Goal: Task Accomplishment & Management: Manage account settings

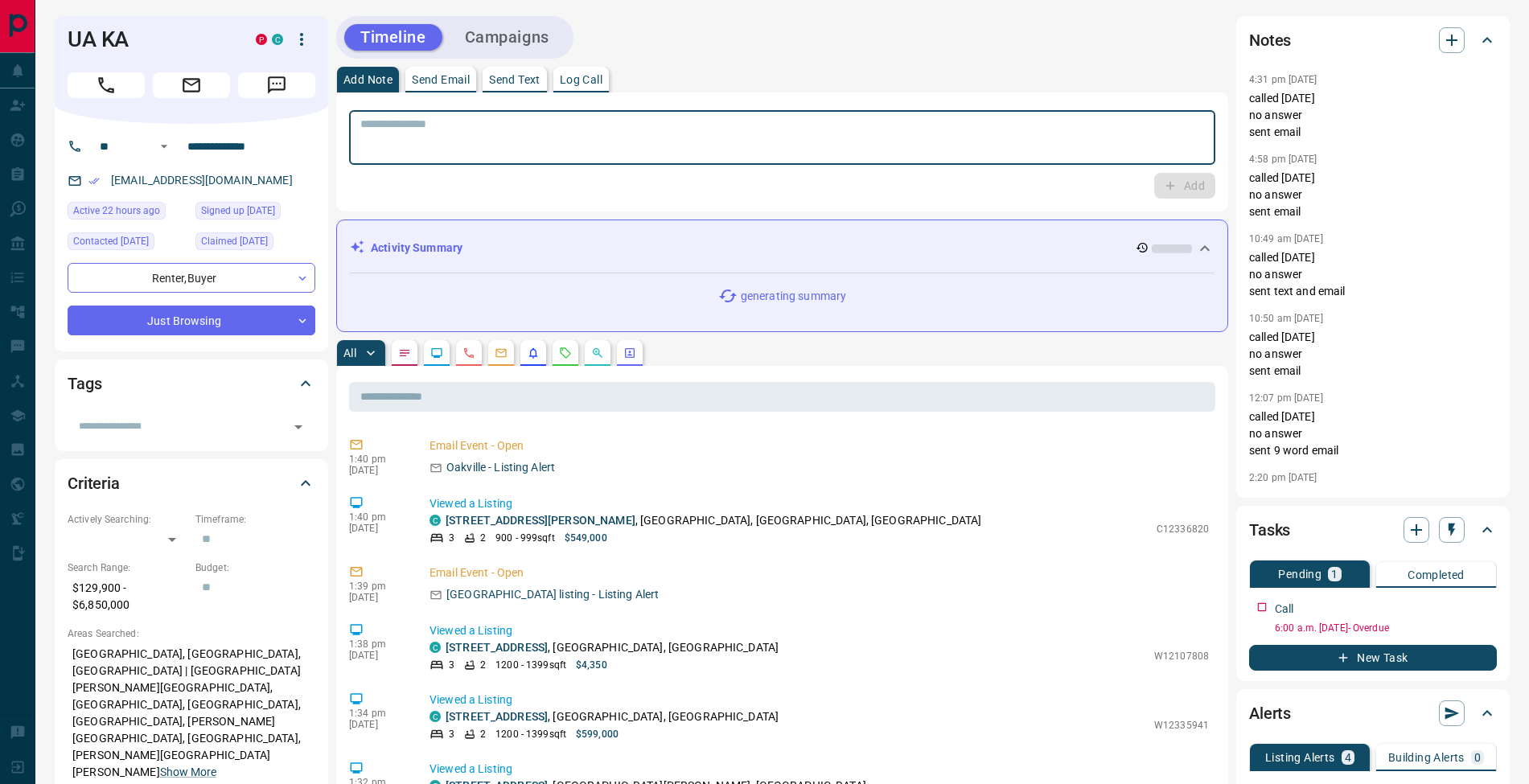
click at [753, 131] on textarea at bounding box center [782, 137] width 844 height 41
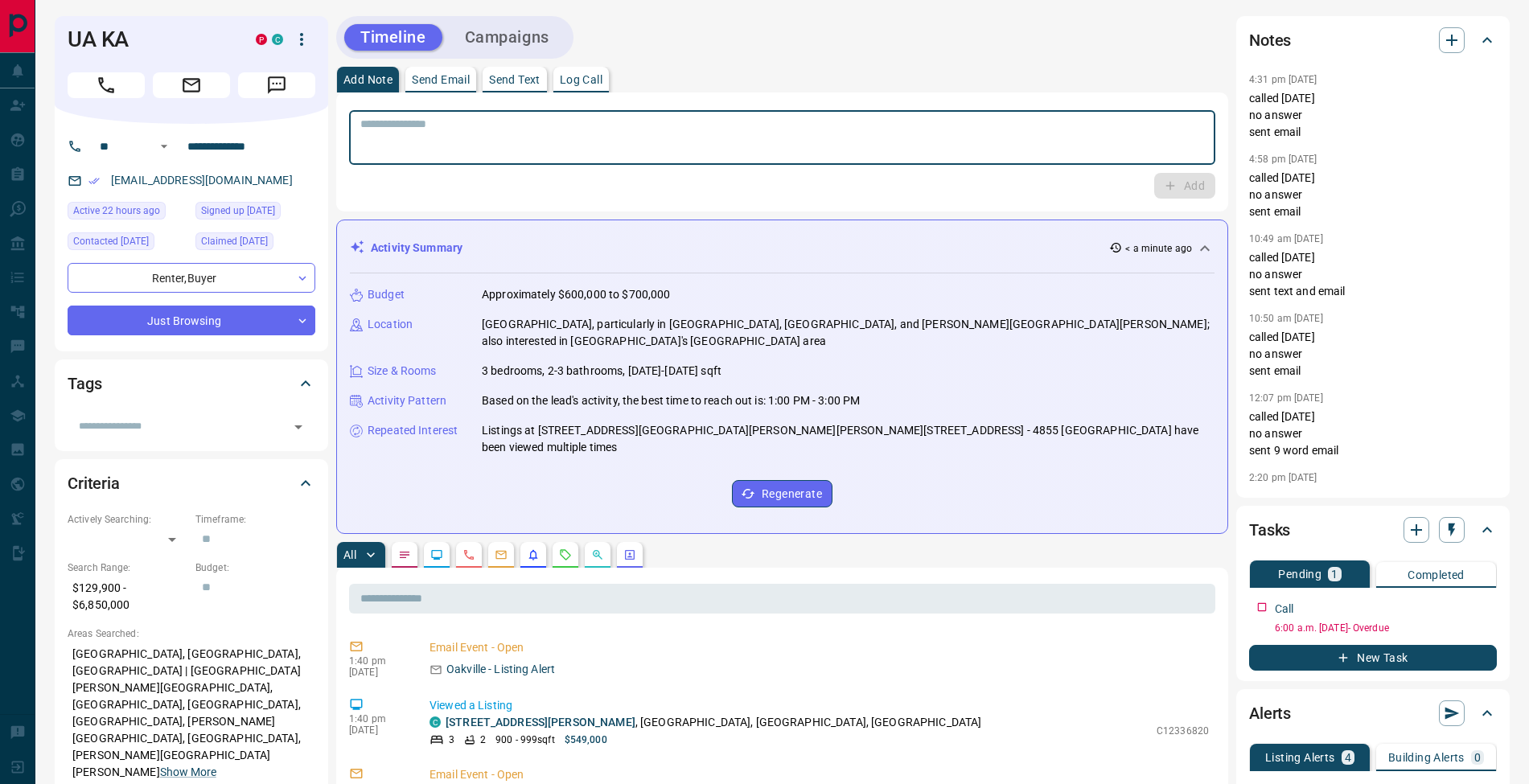
click at [566, 74] on p "Log Call" at bounding box center [581, 79] width 43 height 11
click at [1193, 187] on button "Log Call" at bounding box center [1184, 185] width 64 height 25
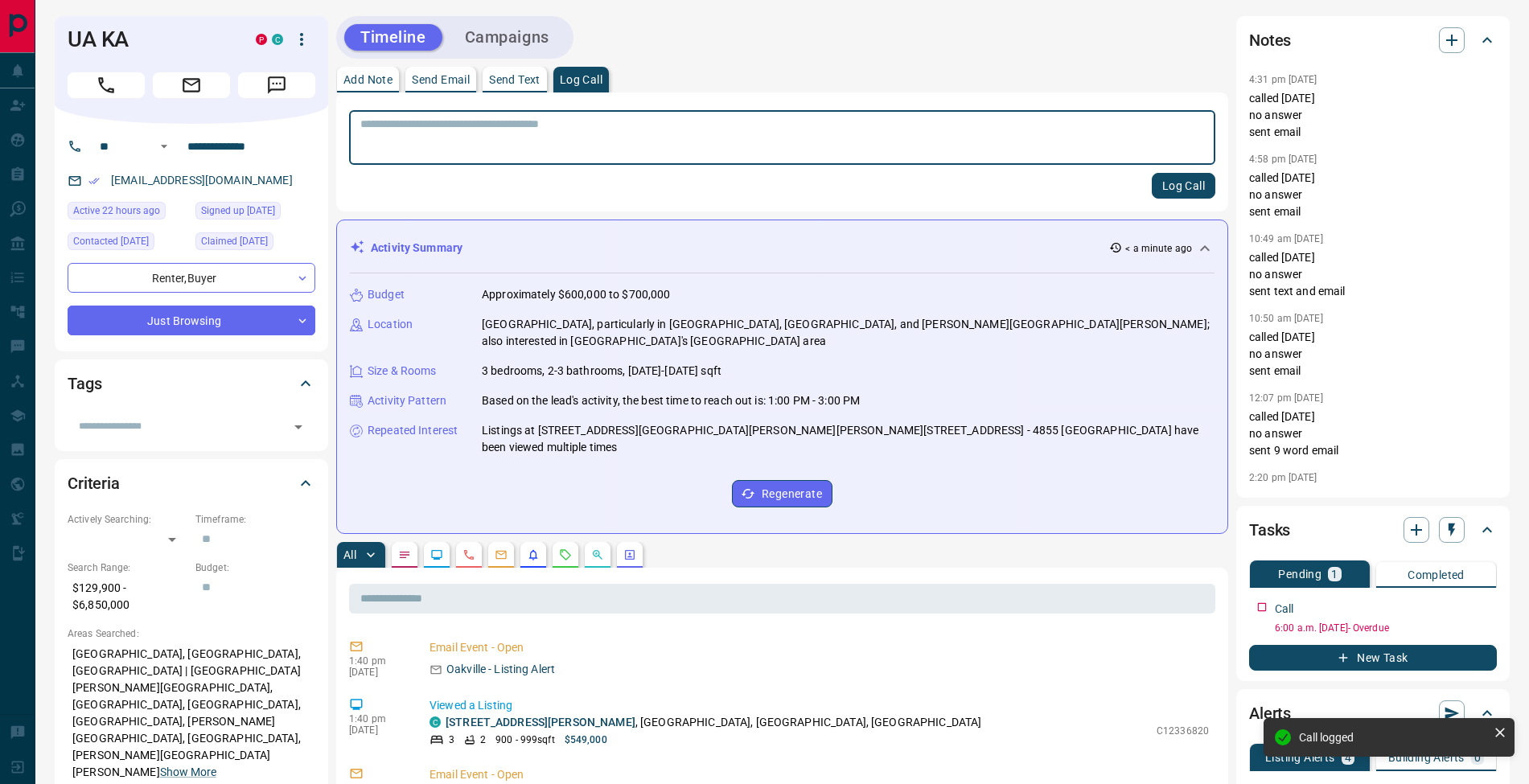
click at [366, 89] on button "Add Note" at bounding box center [368, 79] width 62 height 25
click at [457, 146] on textarea at bounding box center [782, 137] width 844 height 41
click at [1485, 606] on icon "button" at bounding box center [1486, 605] width 13 height 13
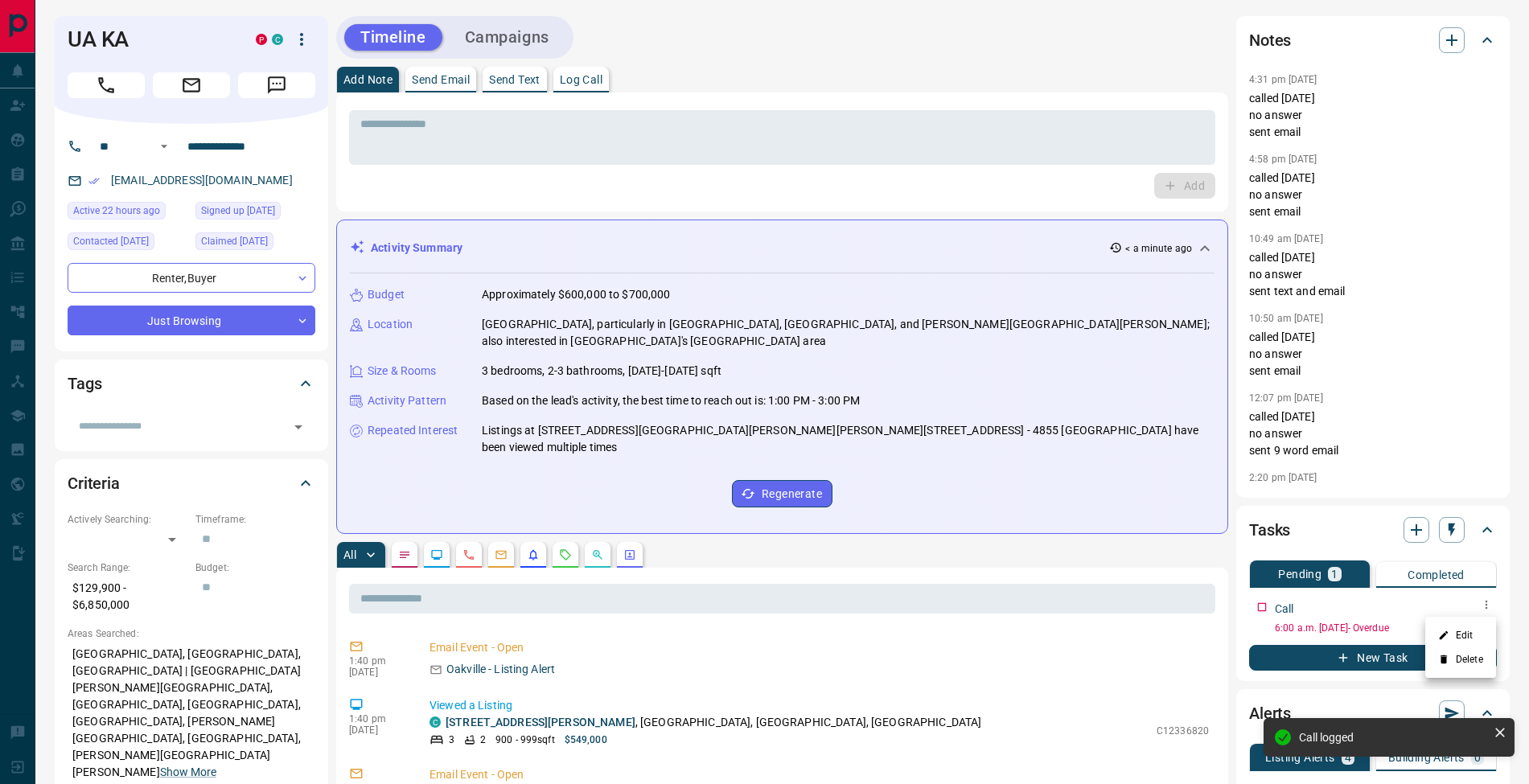
click at [1477, 629] on li "Edit" at bounding box center [1460, 634] width 70 height 24
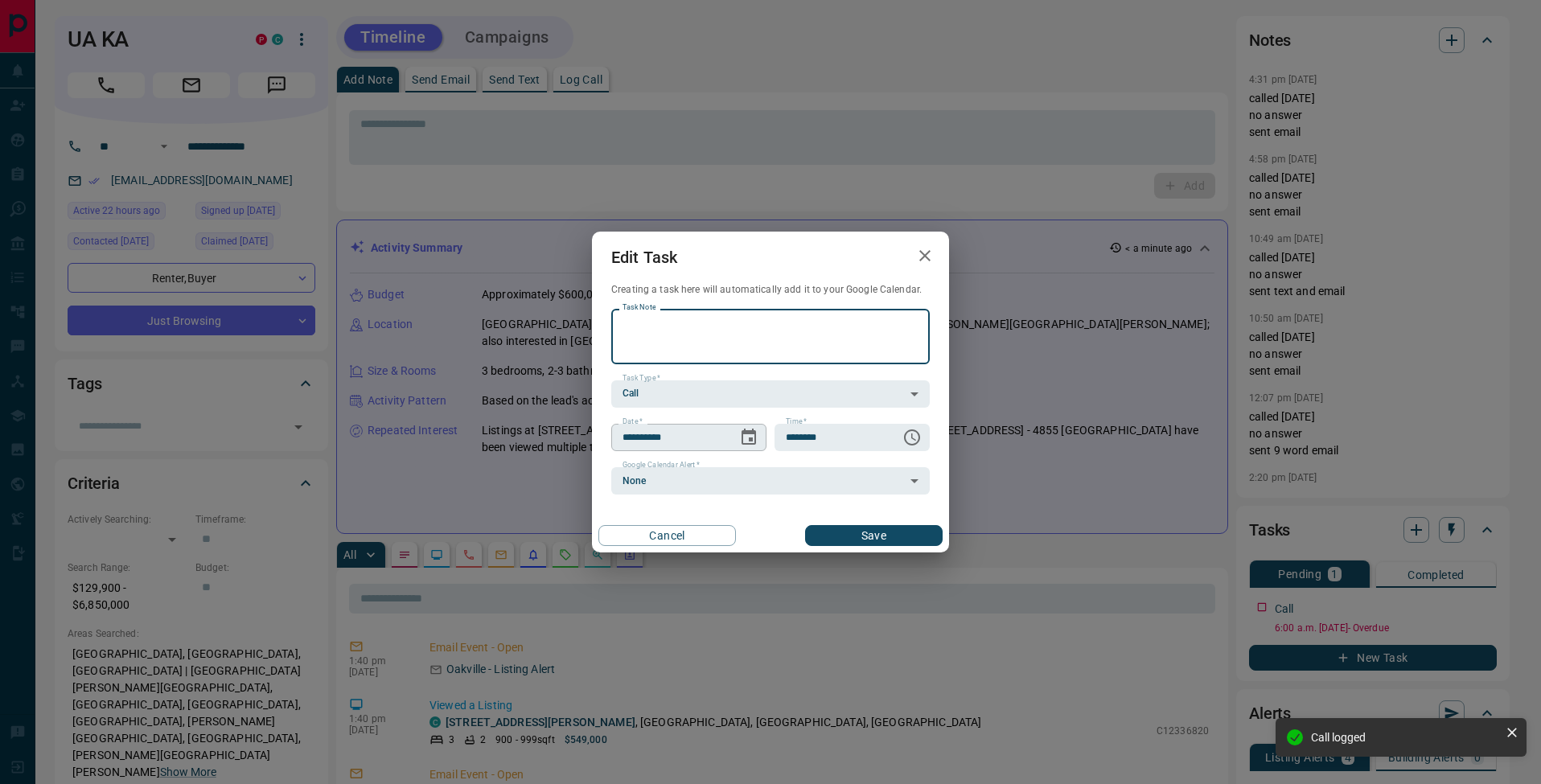
click at [751, 435] on icon "Choose date, selected date is Aug 7, 2025" at bounding box center [749, 438] width 20 height 20
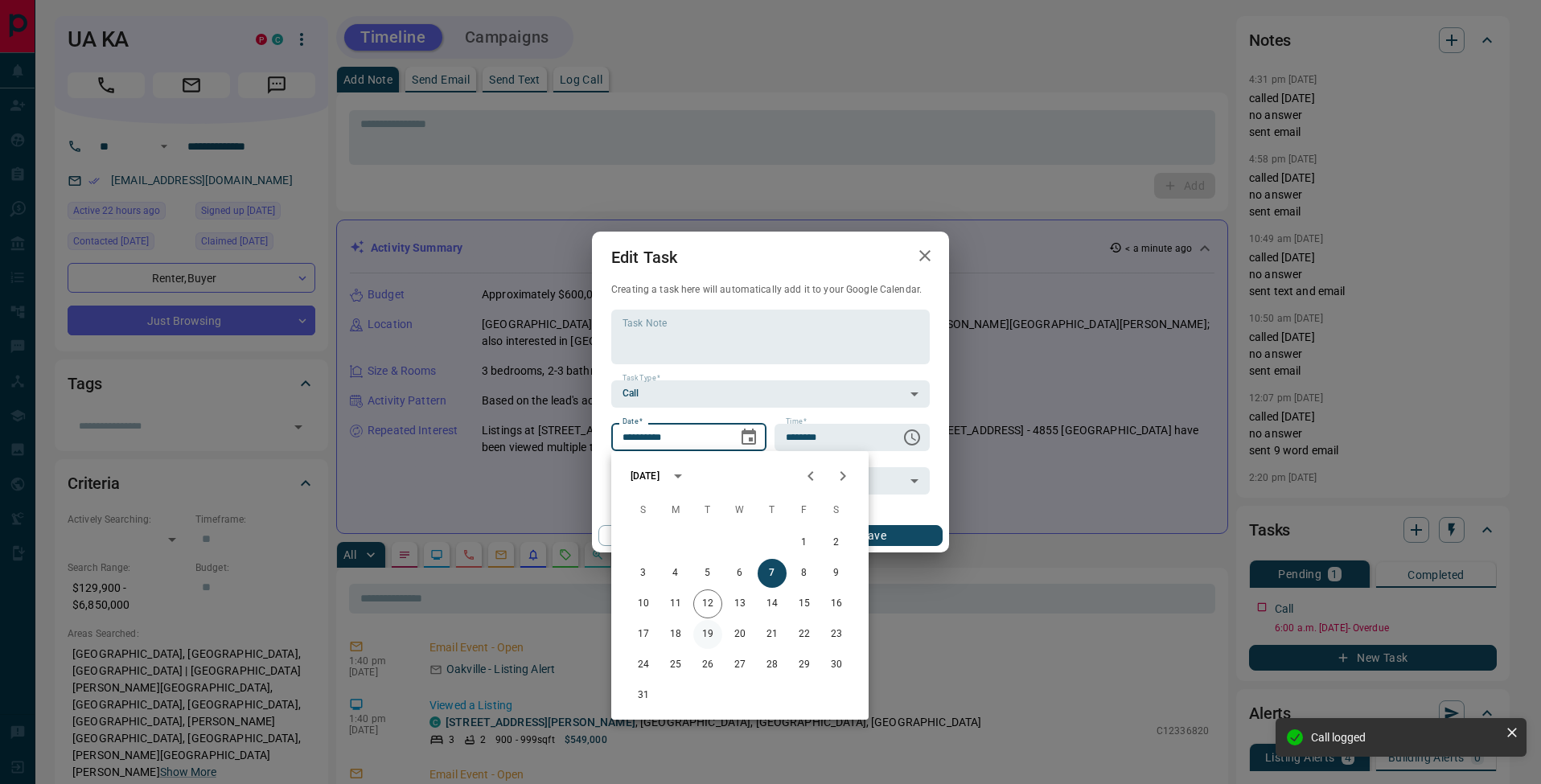
click at [708, 634] on button "19" at bounding box center [707, 633] width 29 height 29
type input "**********"
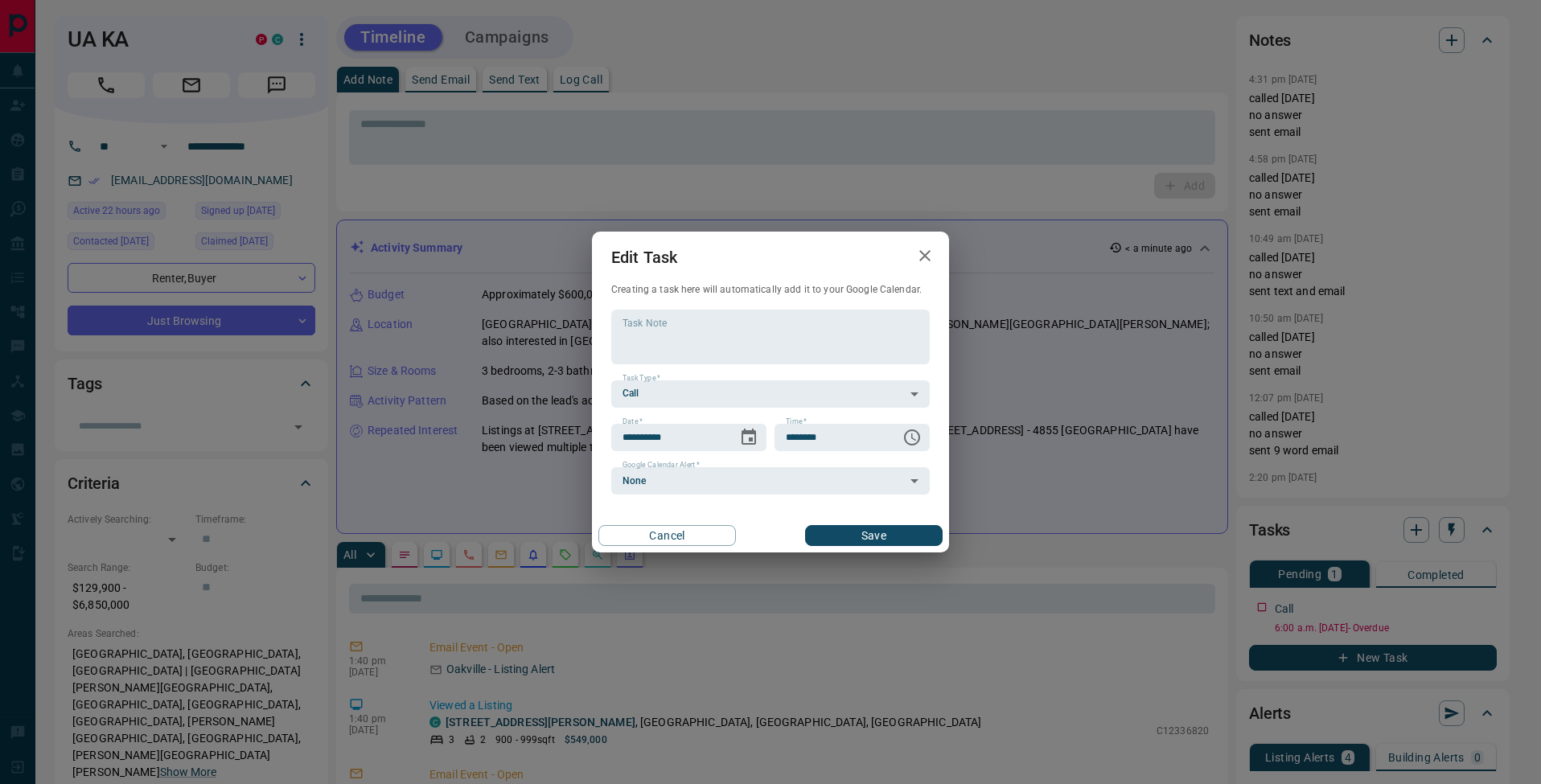
click at [915, 538] on button "Save" at bounding box center [874, 535] width 138 height 21
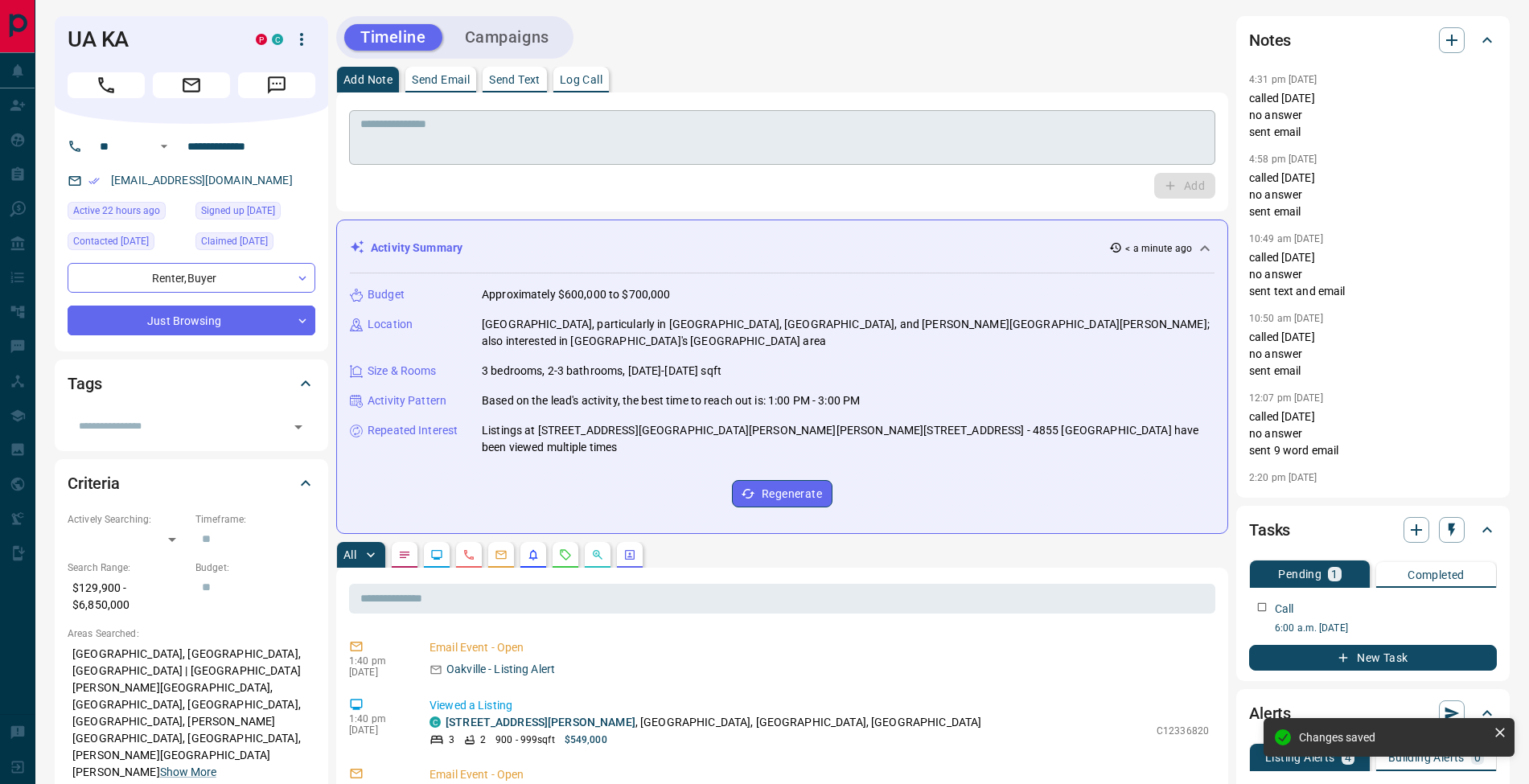
click at [462, 151] on textarea at bounding box center [782, 137] width 844 height 41
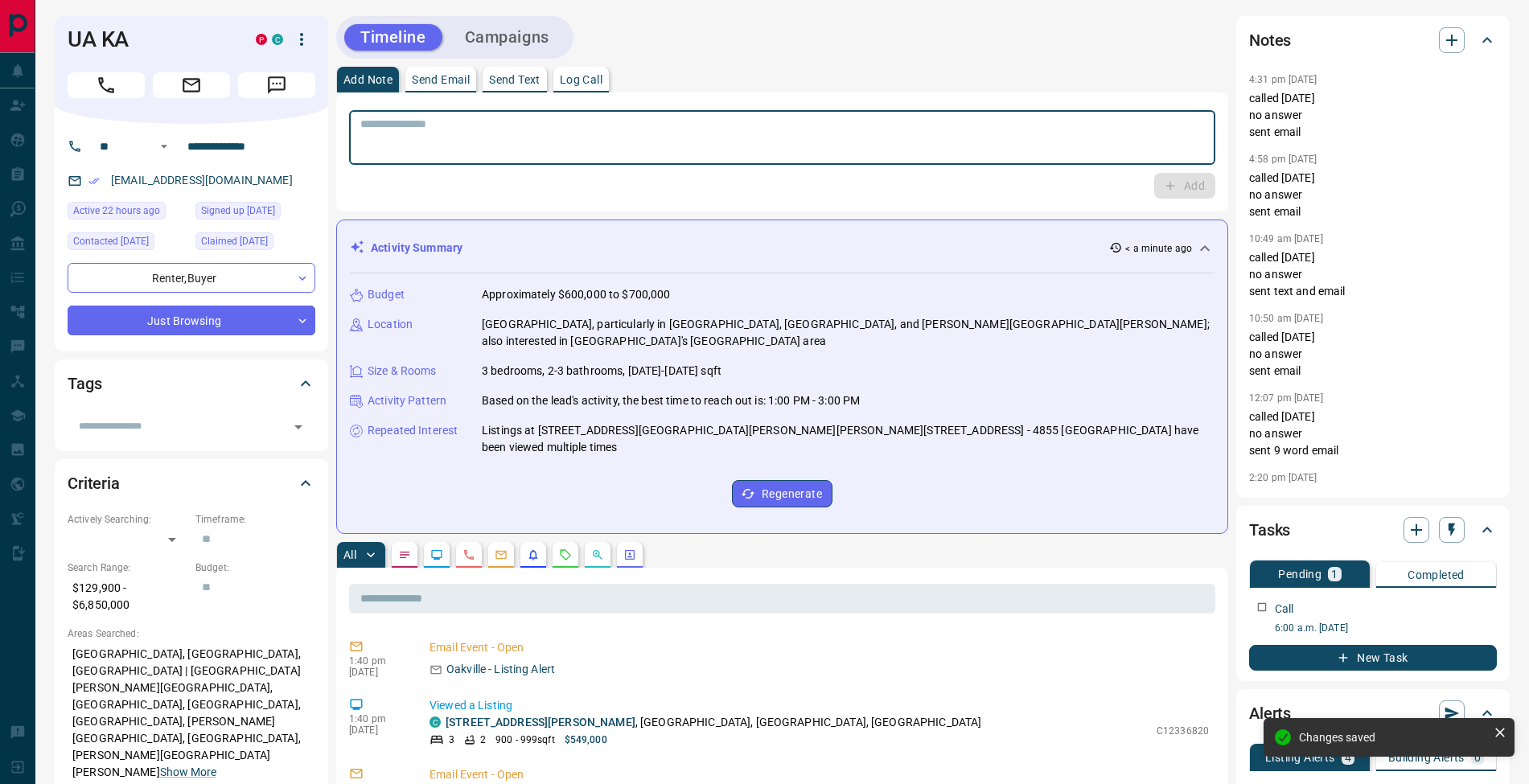
type textarea "*"
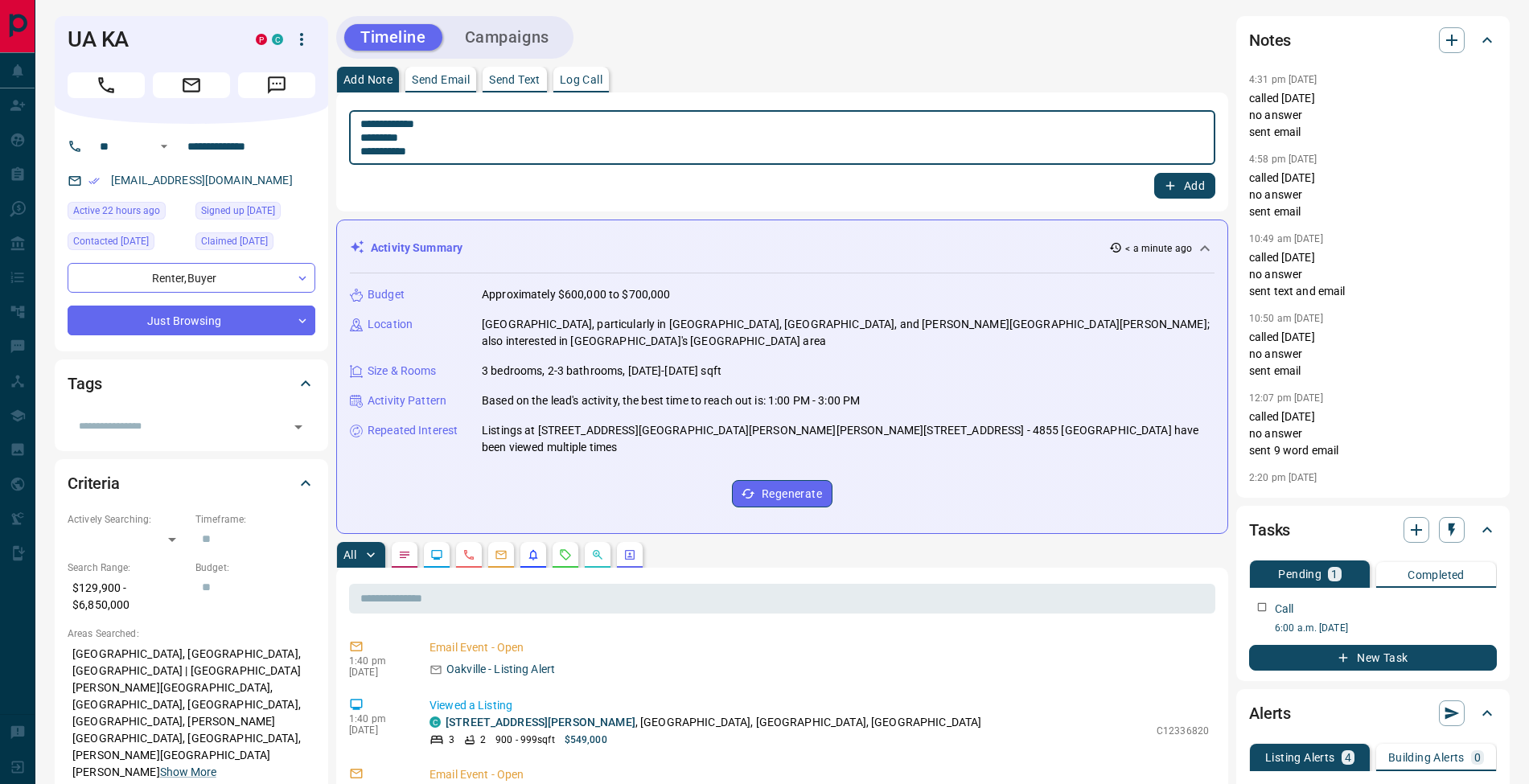
click at [366, 136] on textarea "**********" at bounding box center [782, 137] width 844 height 41
type textarea "**********"
click at [1205, 185] on button "Add" at bounding box center [1184, 185] width 61 height 25
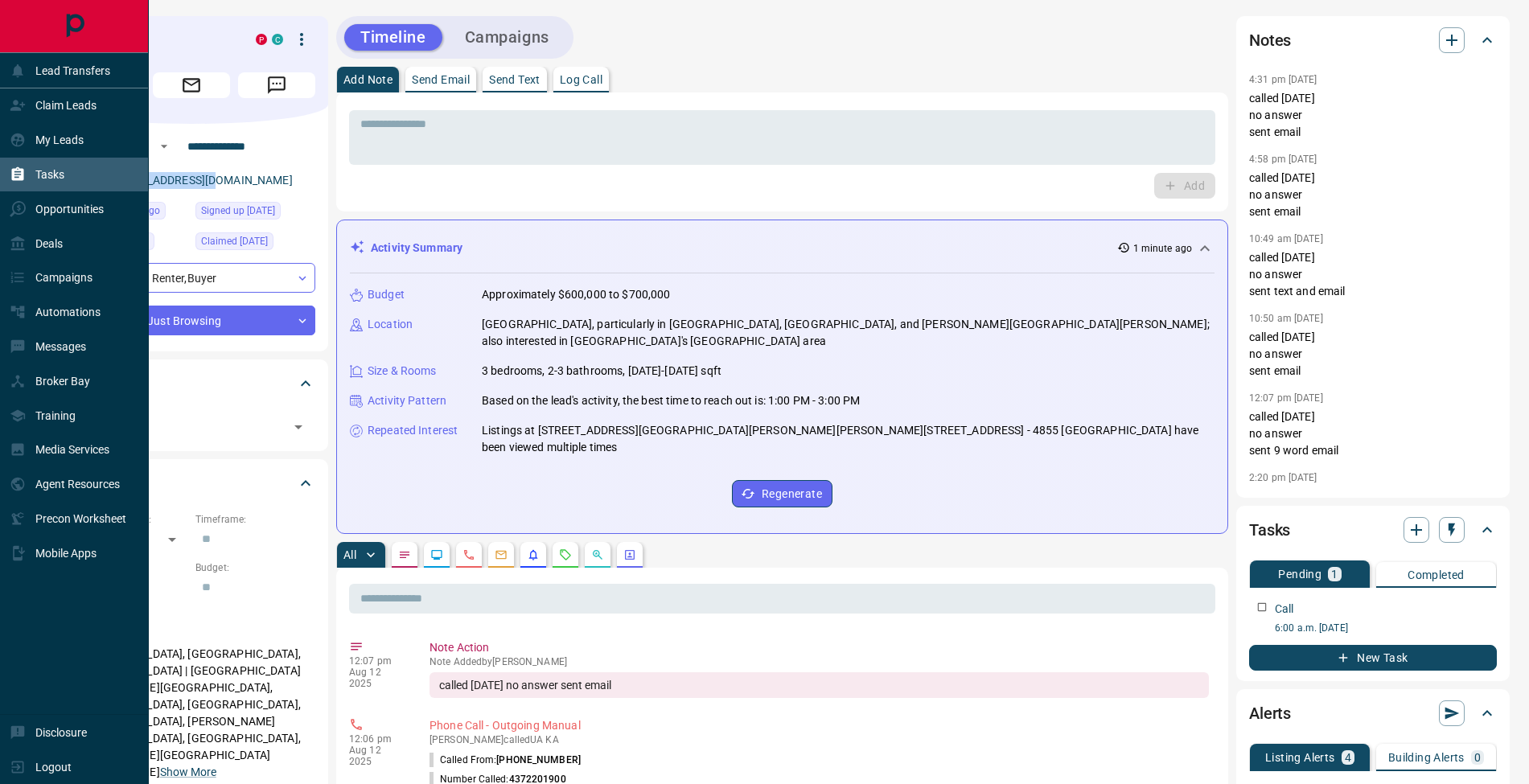
click at [5, 171] on div "Tasks" at bounding box center [74, 175] width 149 height 34
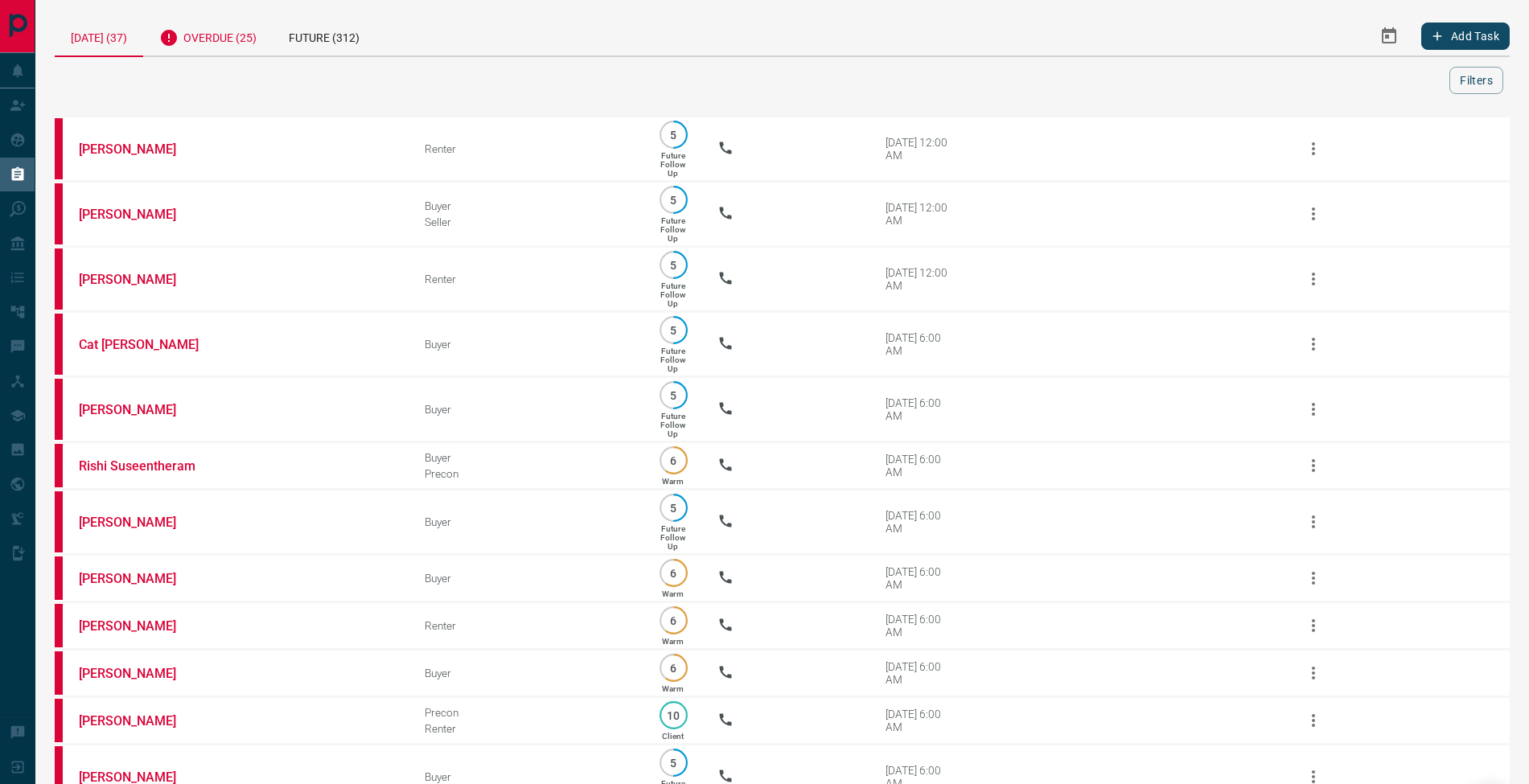
click at [232, 31] on div "Overdue (25)" at bounding box center [208, 36] width 129 height 39
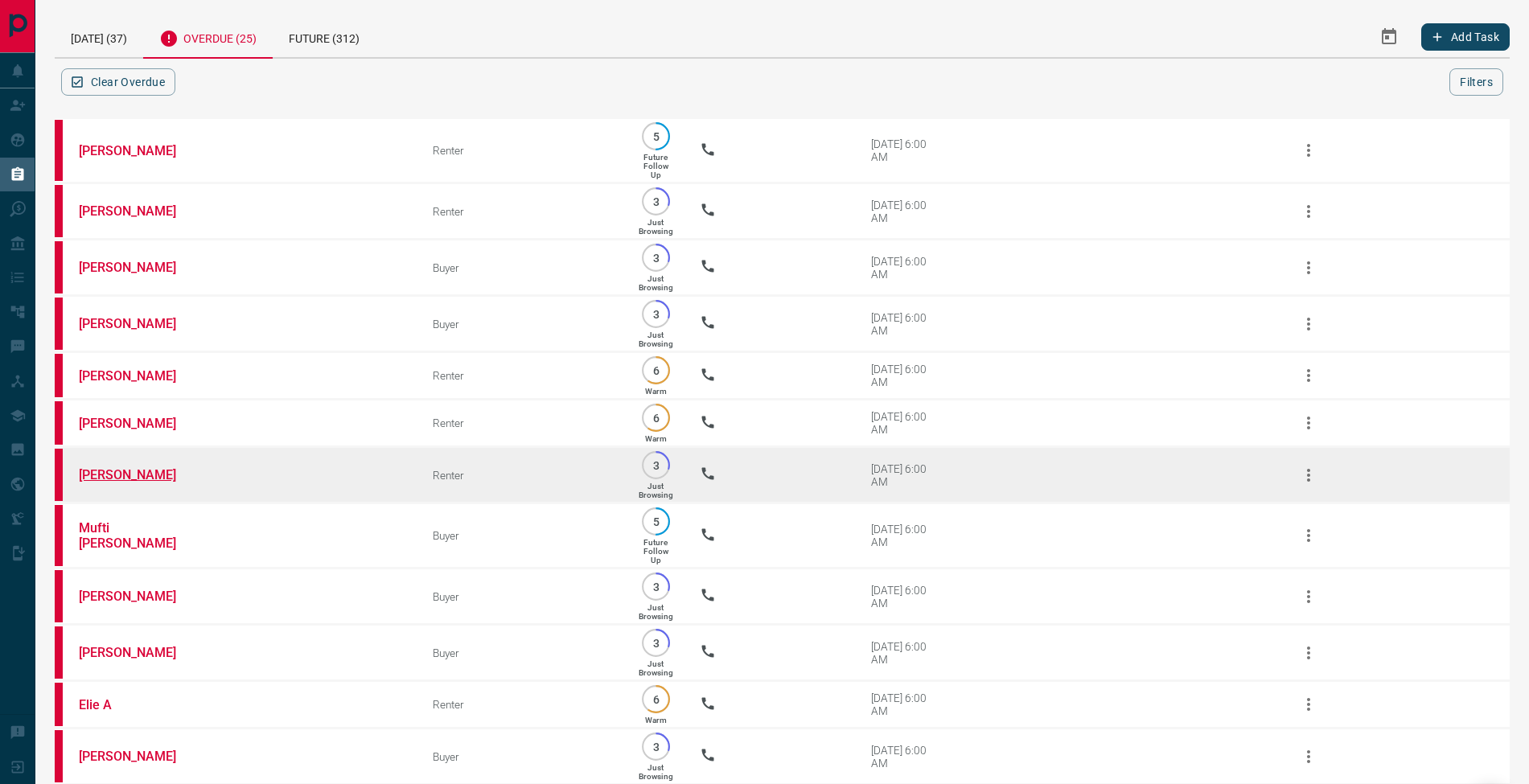
click at [111, 482] on link "[PERSON_NAME]" at bounding box center [138, 475] width 120 height 16
